Goal: Check status

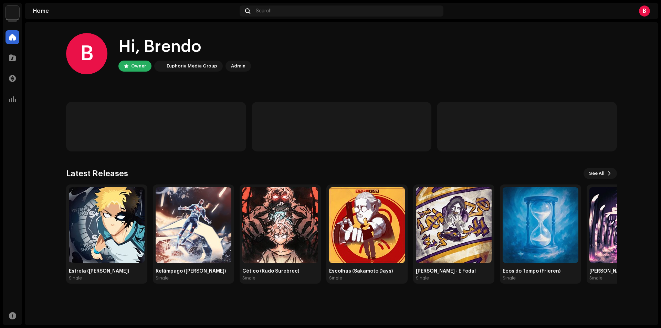
click at [327, 77] on home-user "B Hi, Brendo Owner Euphoria Media Group Admin" at bounding box center [341, 59] width 551 height 52
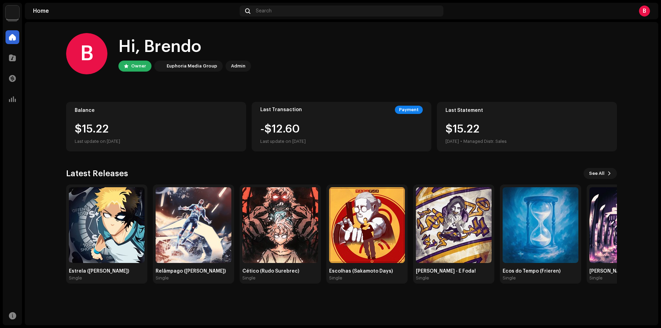
click at [50, 102] on home-home "B Hi, Brendo Owner Euphoria Media Group Admin Balance $15.22 Last update on [DA…" at bounding box center [341, 158] width 633 height 273
click at [15, 99] on span at bounding box center [12, 99] width 7 height 6
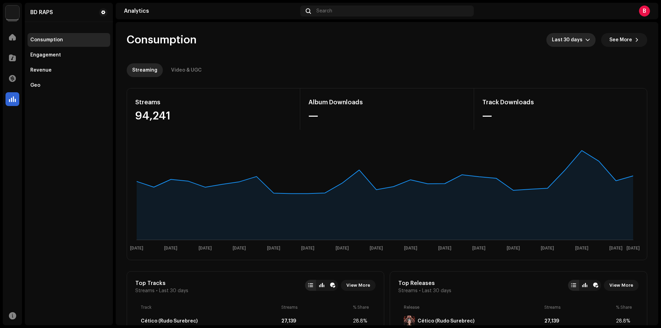
click at [575, 42] on span "Last 30 days" at bounding box center [568, 40] width 33 height 14
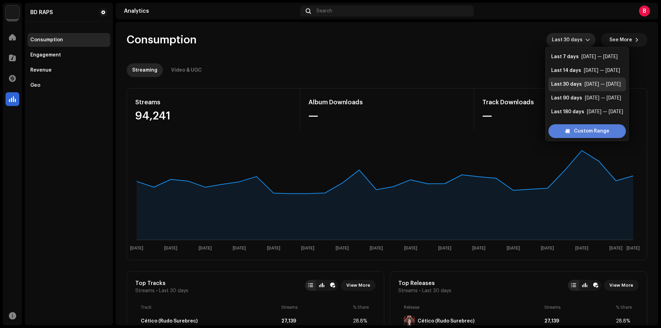
scroll to position [11, 0]
click at [582, 129] on span "Custom Range" at bounding box center [591, 131] width 35 height 14
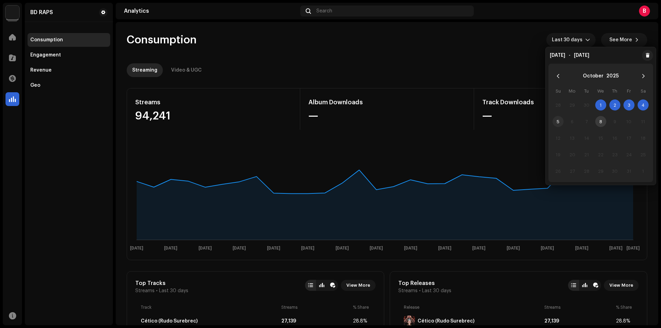
click at [557, 124] on span "5" at bounding box center [558, 121] width 11 height 11
click at [599, 104] on span "1" at bounding box center [600, 104] width 11 height 11
click at [556, 122] on span "5" at bounding box center [558, 121] width 11 height 11
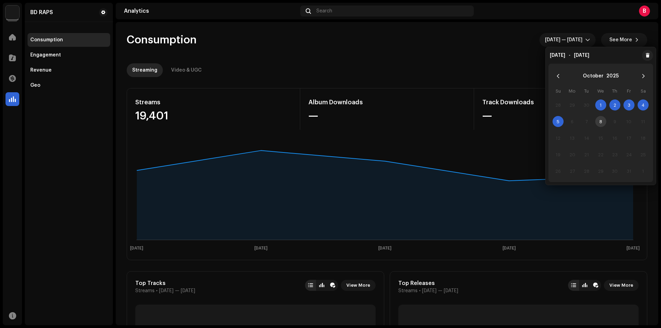
click at [450, 51] on re-o-consumption-dashboard-header "Consumption [DATE] — [DATE] See More Streaming Video & UGC" at bounding box center [387, 52] width 521 height 61
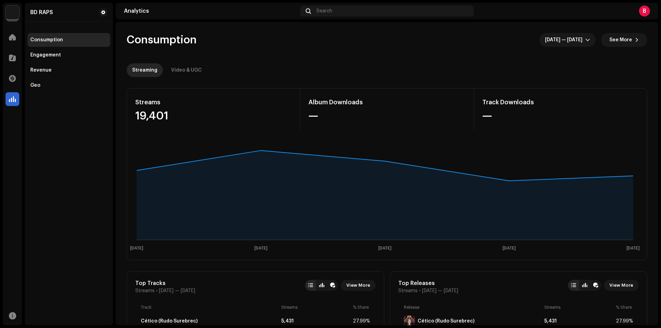
scroll to position [34, 0]
